Goal: Check status: Check status

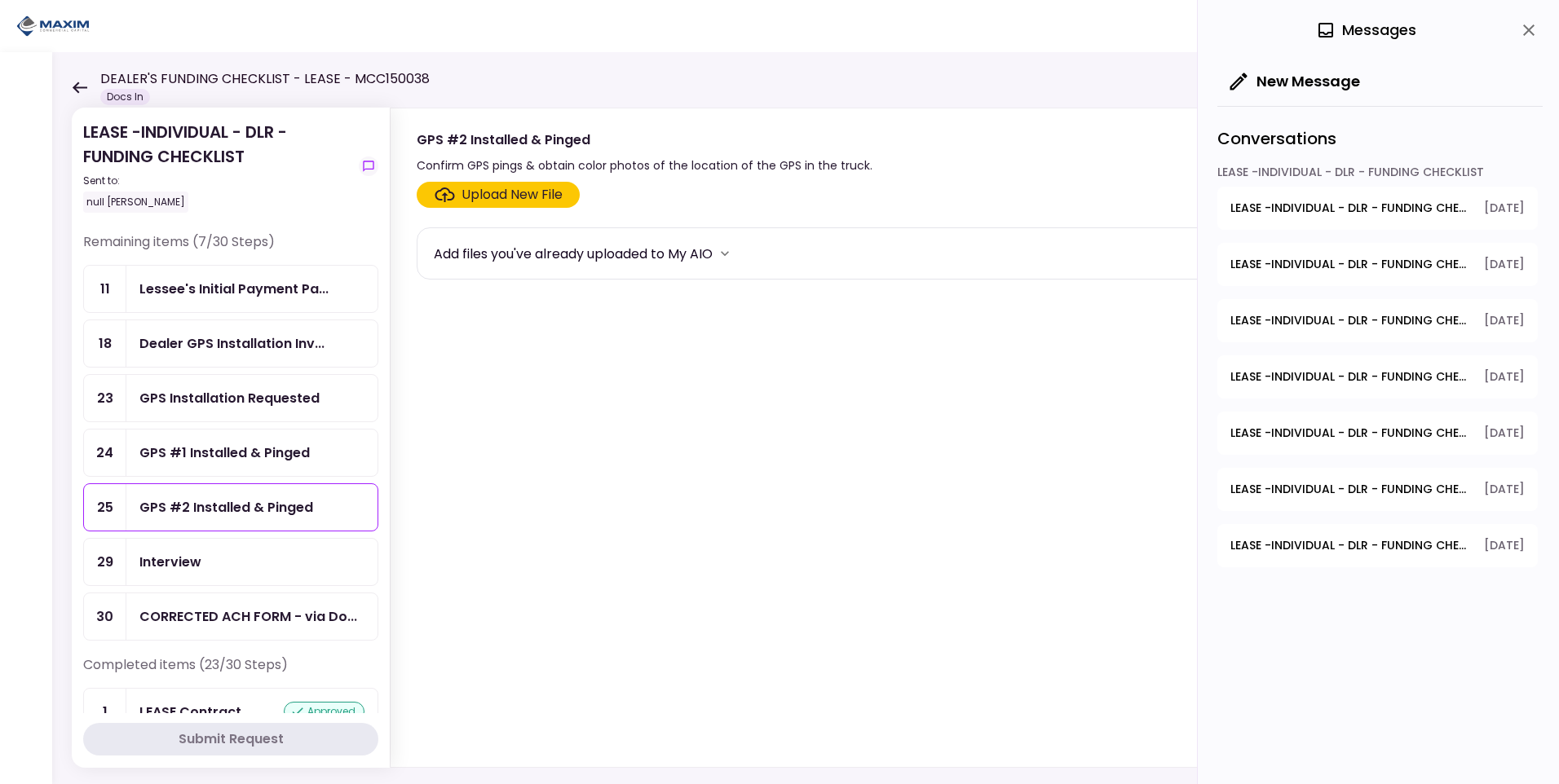
click at [161, 141] on div "LEASE -INDIVIDUAL - DLR - FUNDING CHECKLIST Sent to: null [PERSON_NAME]" at bounding box center [218, 166] width 269 height 93
click at [79, 87] on icon at bounding box center [80, 87] width 14 height 12
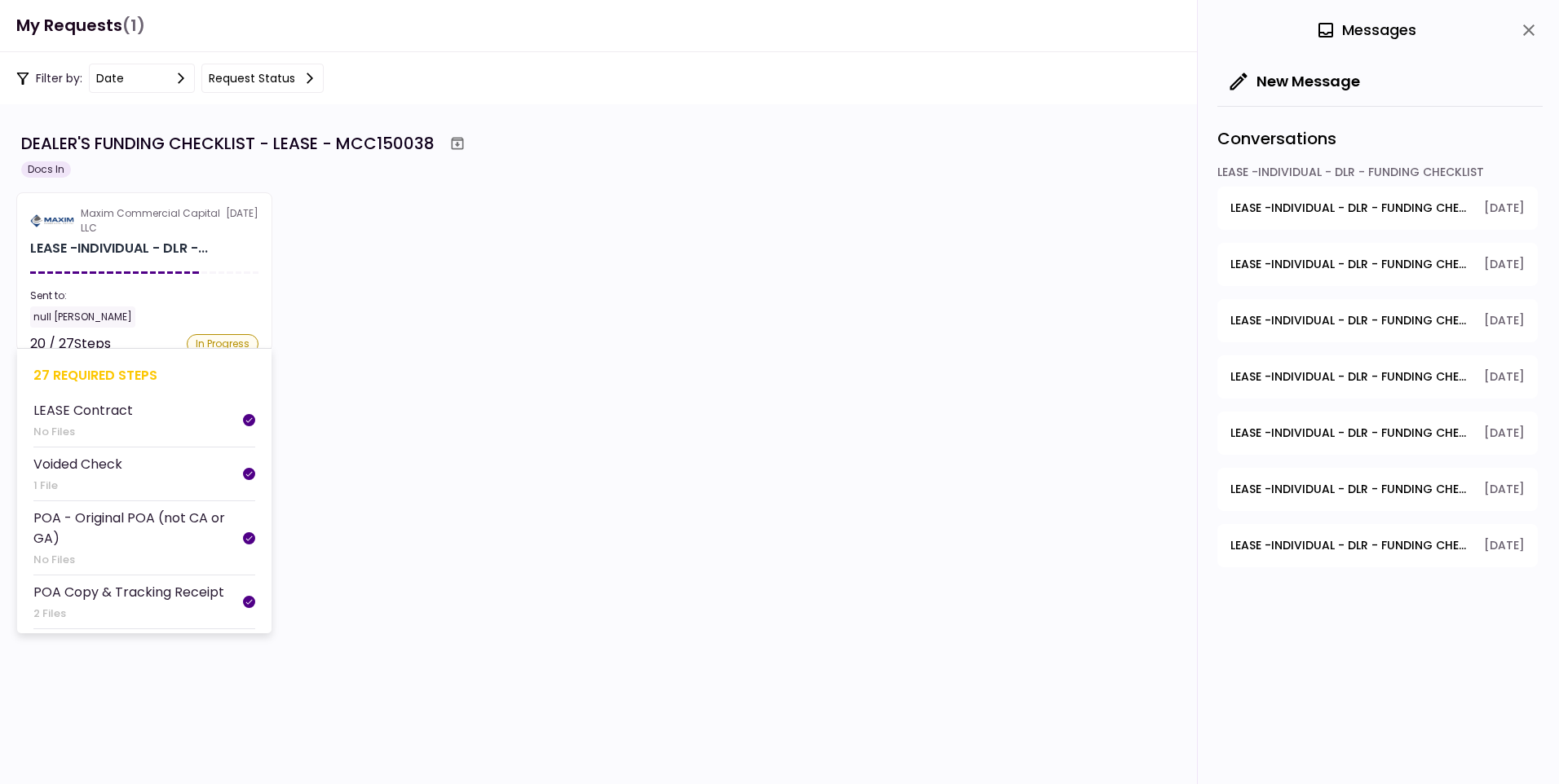
click at [122, 299] on div "Sent to:" at bounding box center [144, 295] width 228 height 14
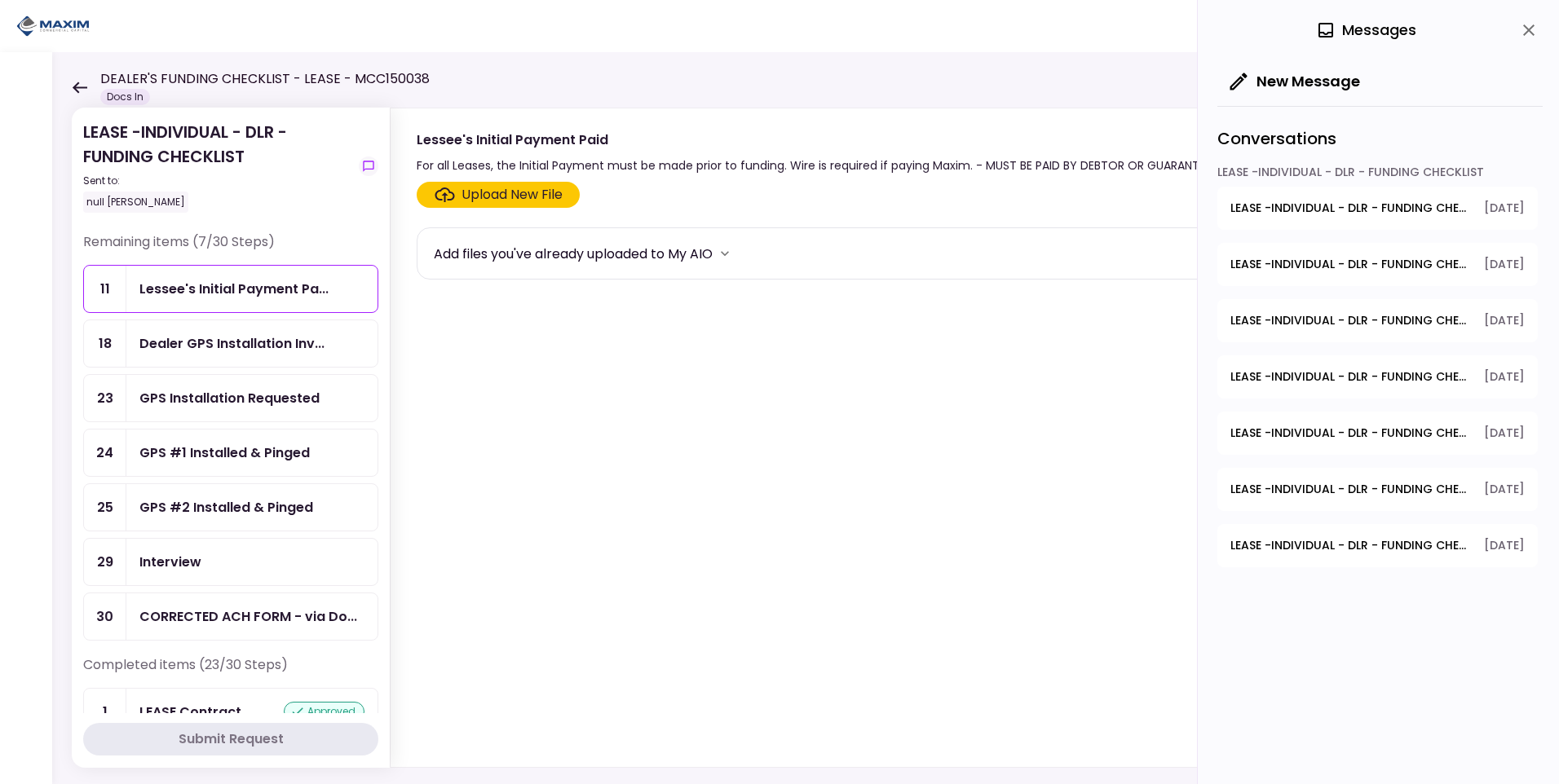
click at [73, 92] on icon at bounding box center [79, 88] width 15 height 13
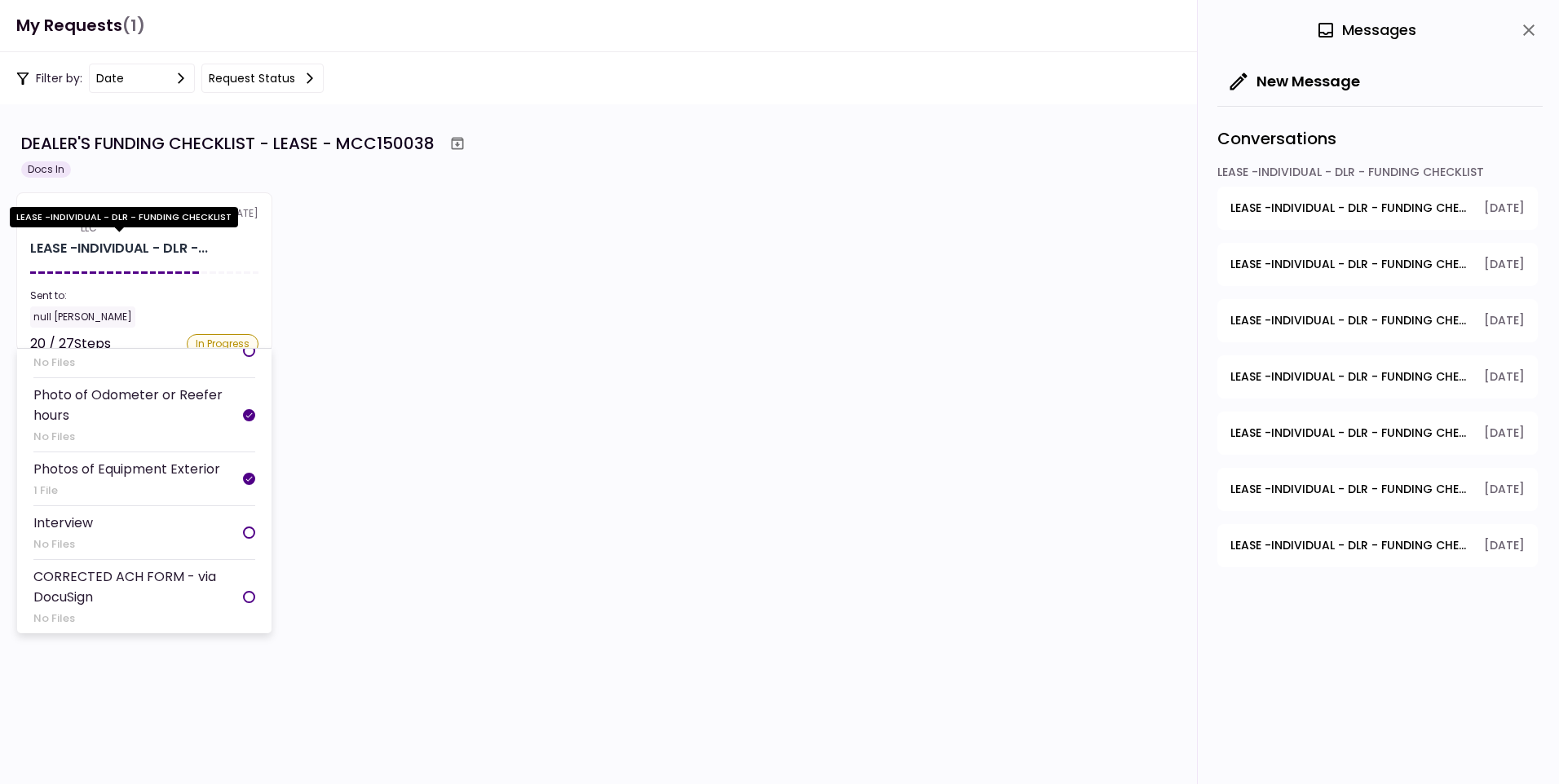
scroll to position [1314, 0]
click at [118, 239] on div "LEASE -INDIVIDUAL - DLR -..." at bounding box center [119, 249] width 178 height 20
